Goal: Task Accomplishment & Management: Manage account settings

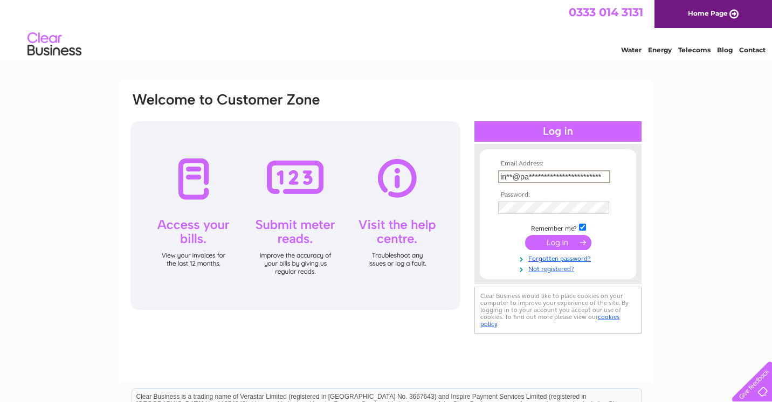
click at [558, 250] on input "submit" at bounding box center [558, 242] width 66 height 15
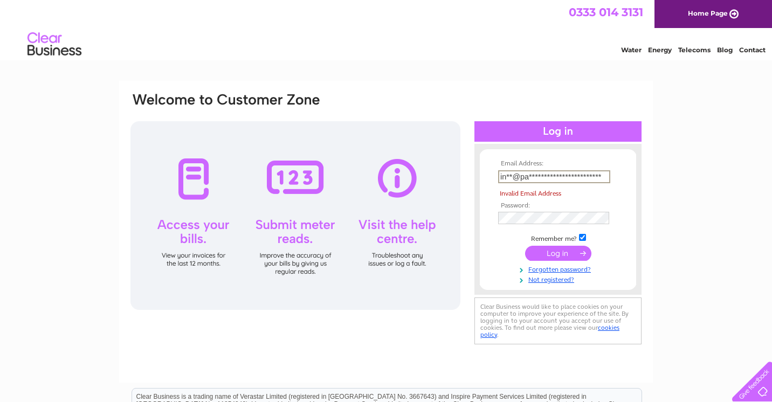
click at [576, 185] on td "**********" at bounding box center [558, 177] width 125 height 18
drag, startPoint x: 604, startPoint y: 176, endPoint x: 471, endPoint y: 189, distance: 132.8
click at [476, 186] on div "**********" at bounding box center [558, 219] width 167 height 129
type input "i"
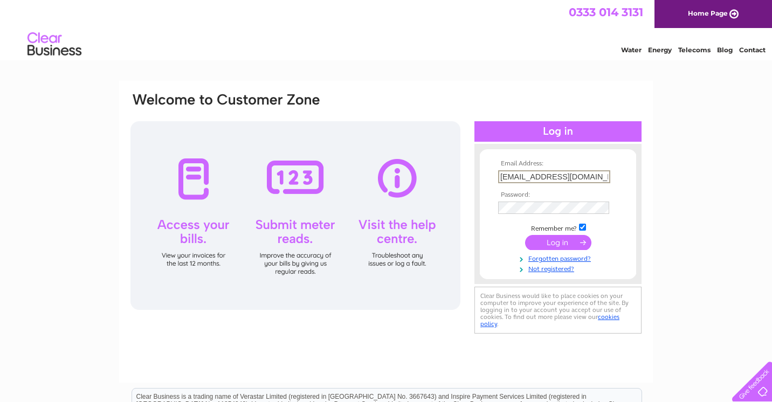
type input "info@paperwhitefloraldesign.com"
click at [441, 210] on div "Email Address: info@paperwhitefloraldesign.com Password:" at bounding box center [385, 214] width 513 height 245
click at [547, 245] on input "submit" at bounding box center [558, 242] width 66 height 15
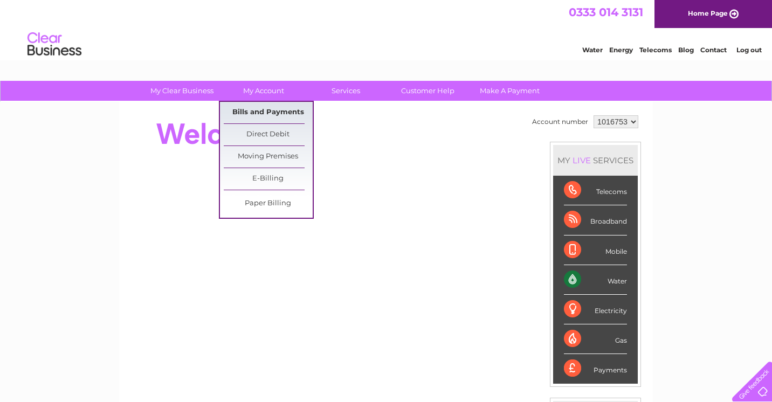
click at [261, 107] on link "Bills and Payments" at bounding box center [268, 113] width 89 height 22
click at [267, 114] on link "Bills and Payments" at bounding box center [268, 113] width 89 height 22
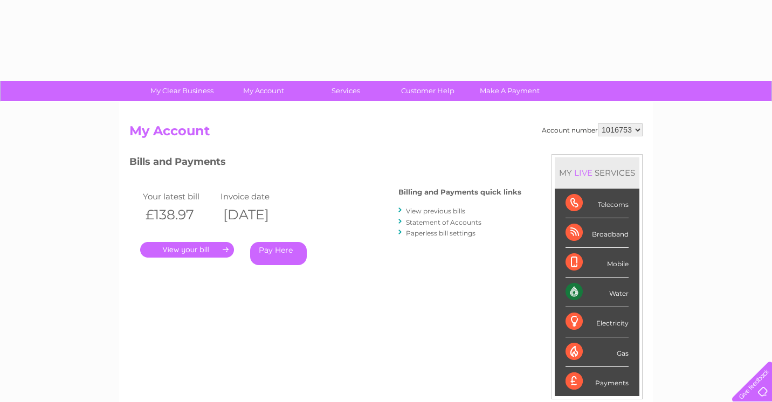
click at [269, 104] on div "Account number 1016753 My Account MY LIVE SERVICES Telecoms Broadband Mobile Wa…" at bounding box center [386, 280] width 534 height 357
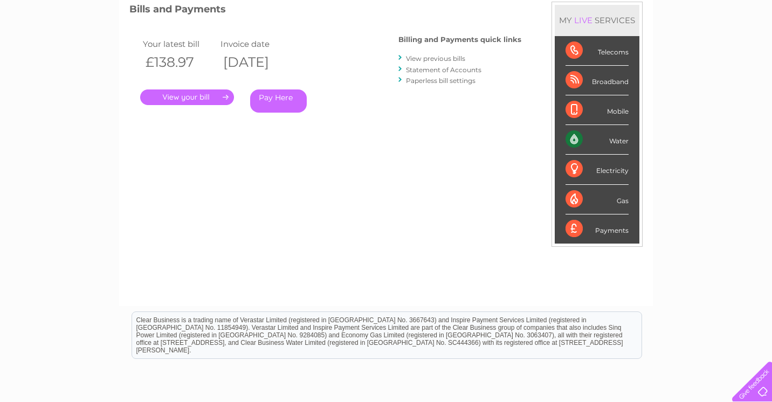
scroll to position [139, 0]
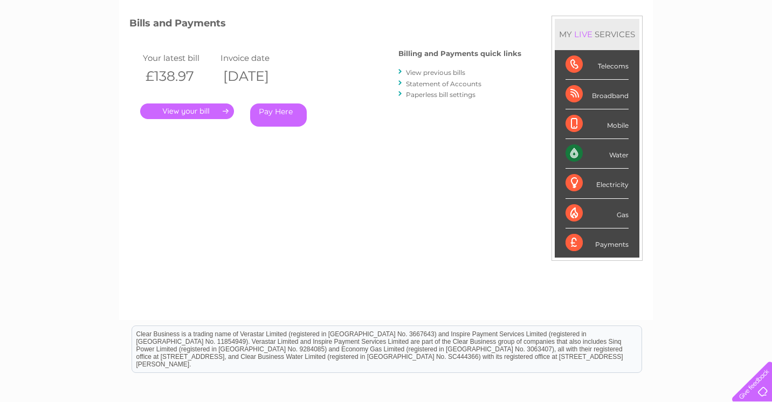
click at [204, 111] on link "." at bounding box center [187, 112] width 94 height 16
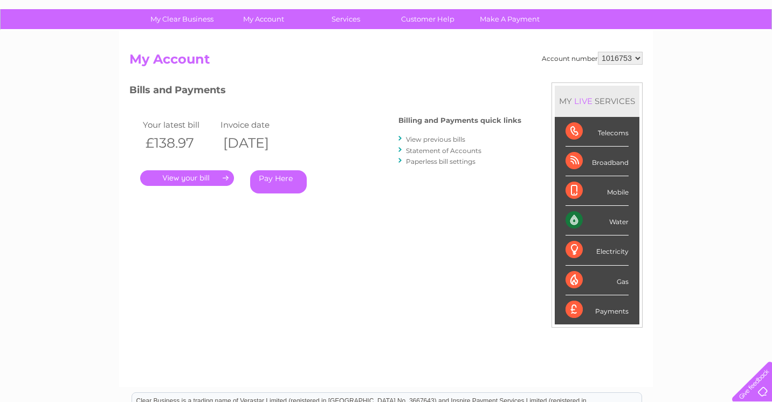
scroll to position [73, 0]
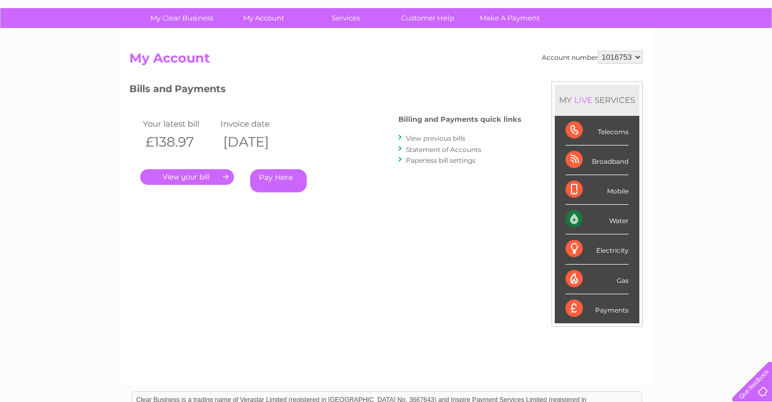
click at [431, 136] on link "View previous bills" at bounding box center [435, 138] width 59 height 8
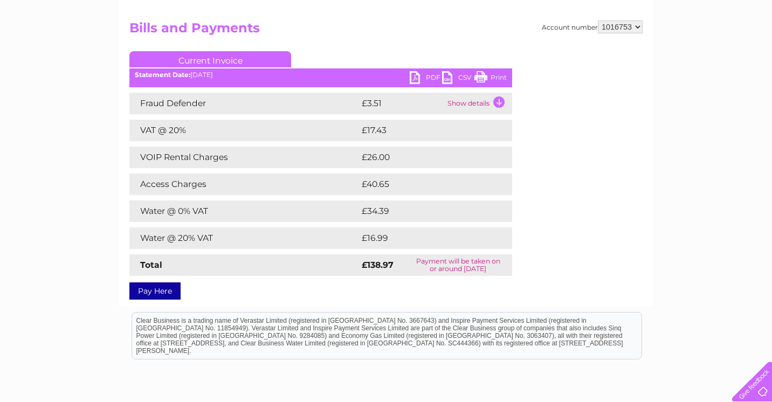
scroll to position [105, 0]
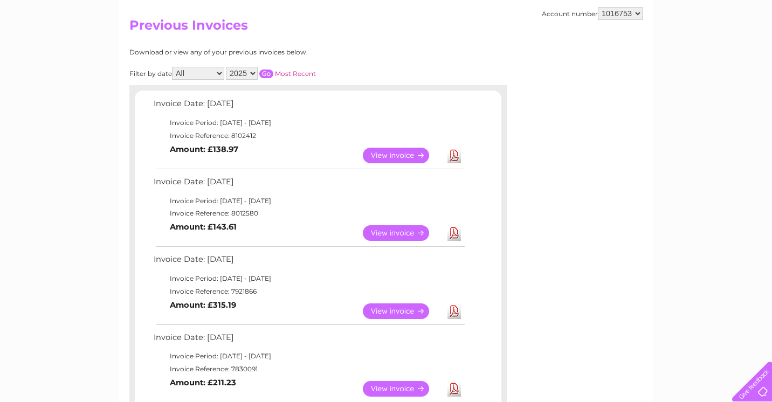
scroll to position [107, 0]
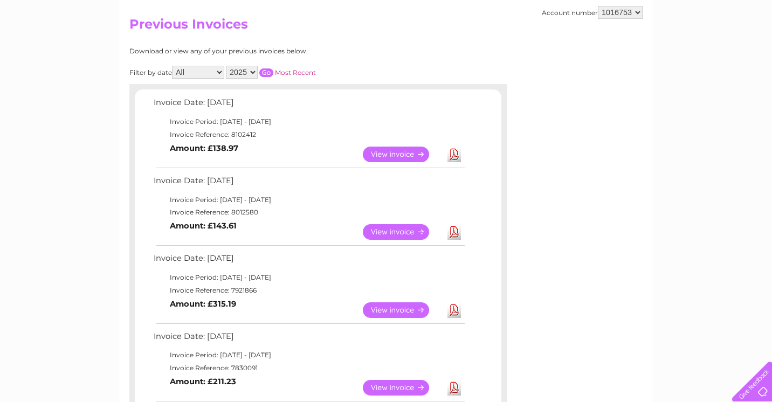
click at [374, 227] on link "View" at bounding box center [402, 232] width 79 height 16
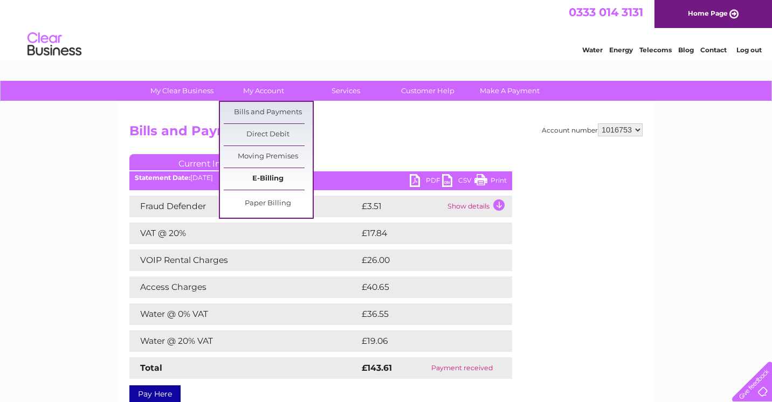
click at [251, 181] on link "E-Billing" at bounding box center [268, 179] width 89 height 22
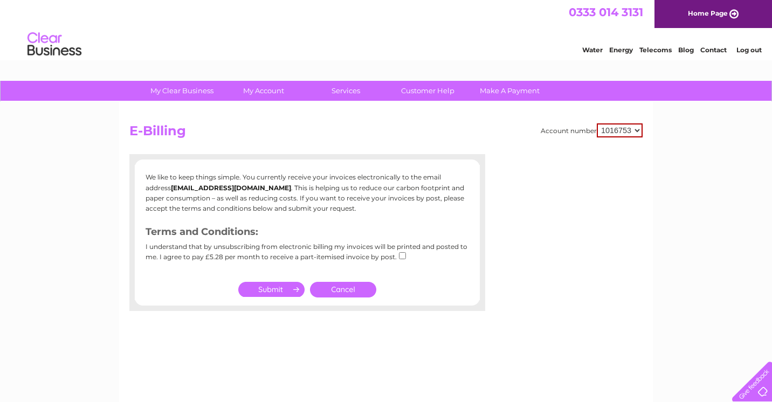
click at [352, 287] on link "Cancel" at bounding box center [343, 290] width 66 height 16
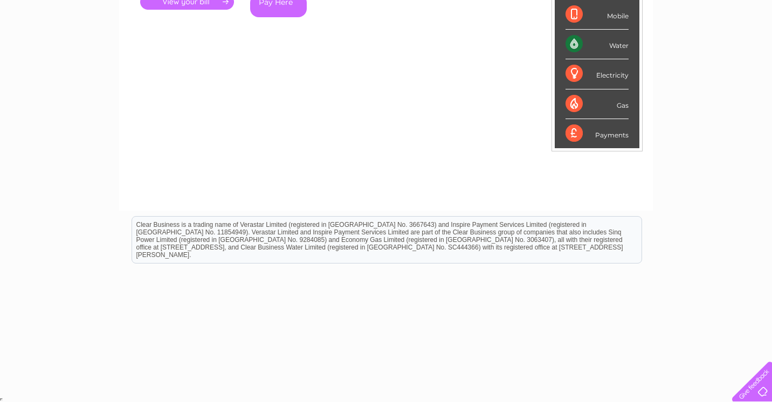
scroll to position [248, 0]
